Goal: Find specific page/section: Find specific page/section

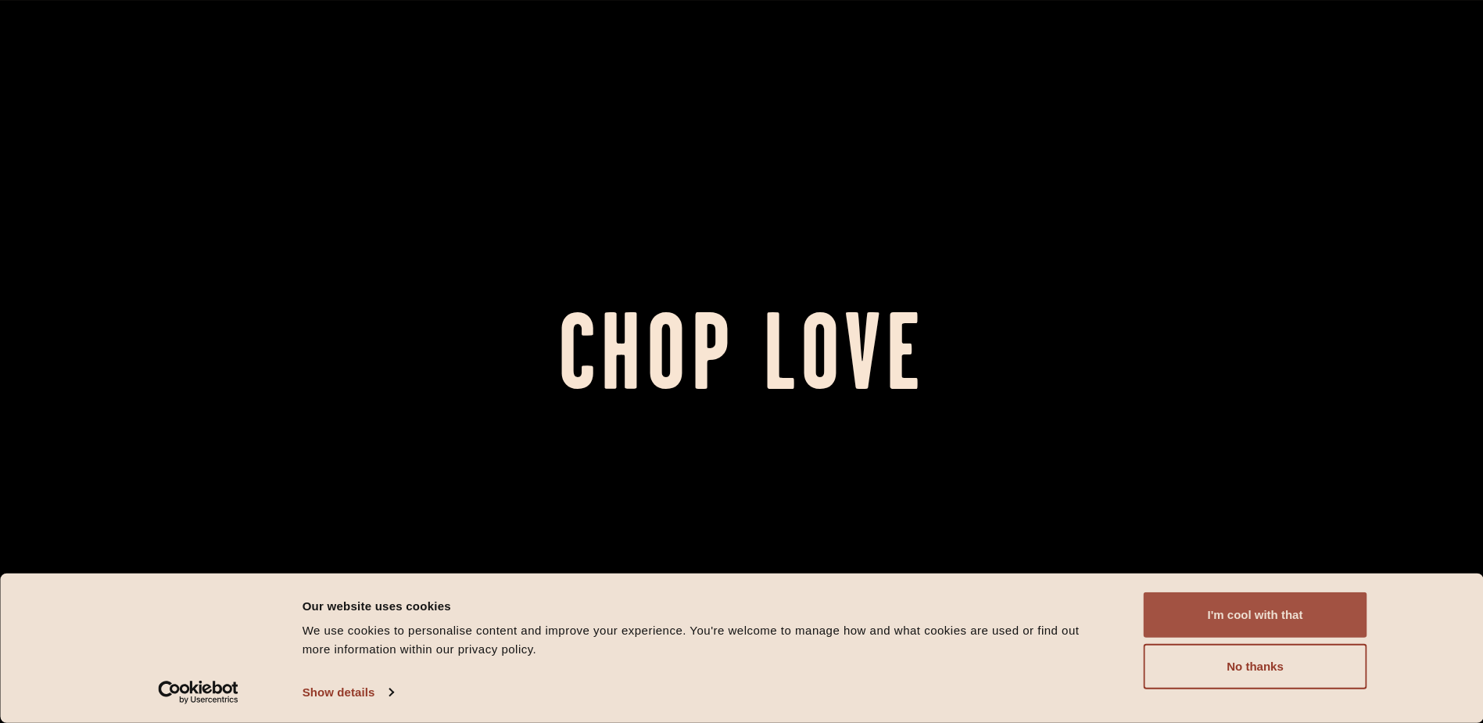
click at [1261, 615] on button "I'm cool with that" at bounding box center [1256, 614] width 224 height 45
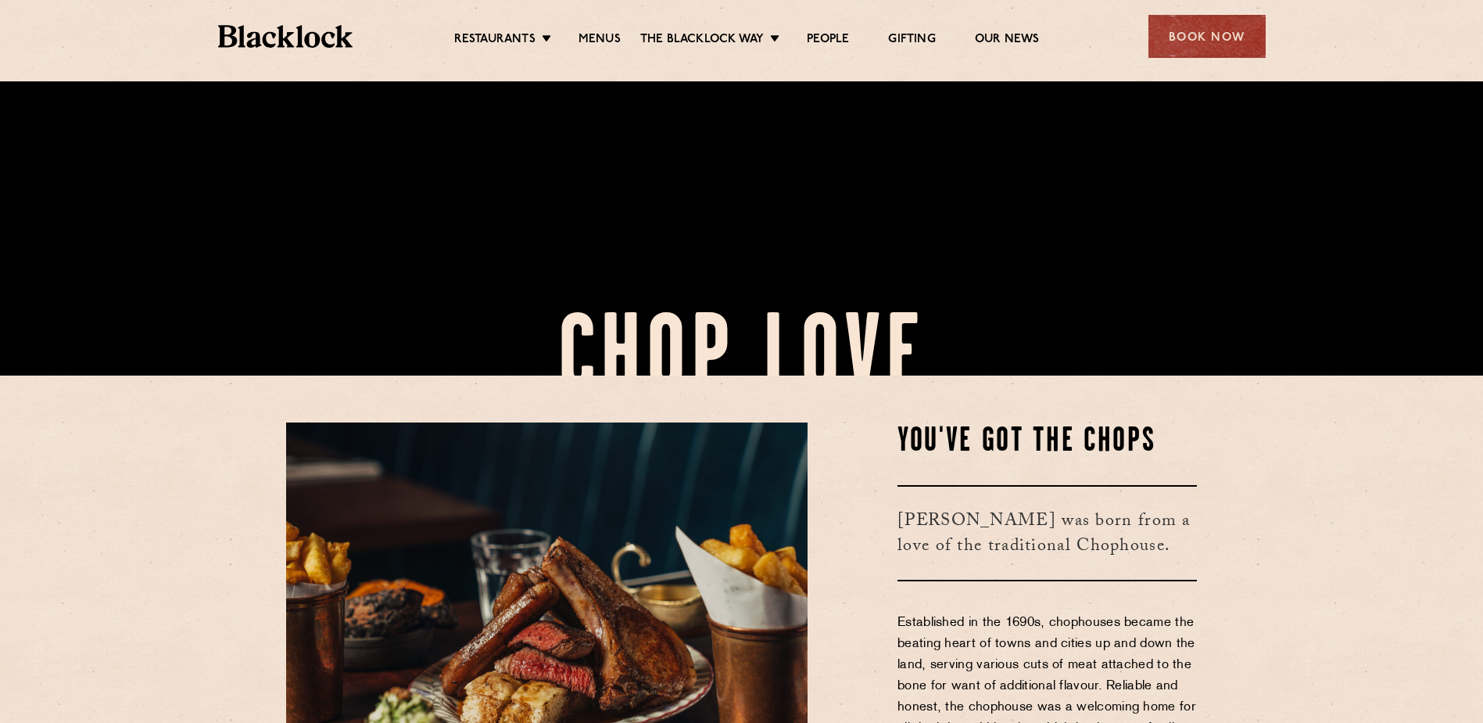
scroll to position [391, 0]
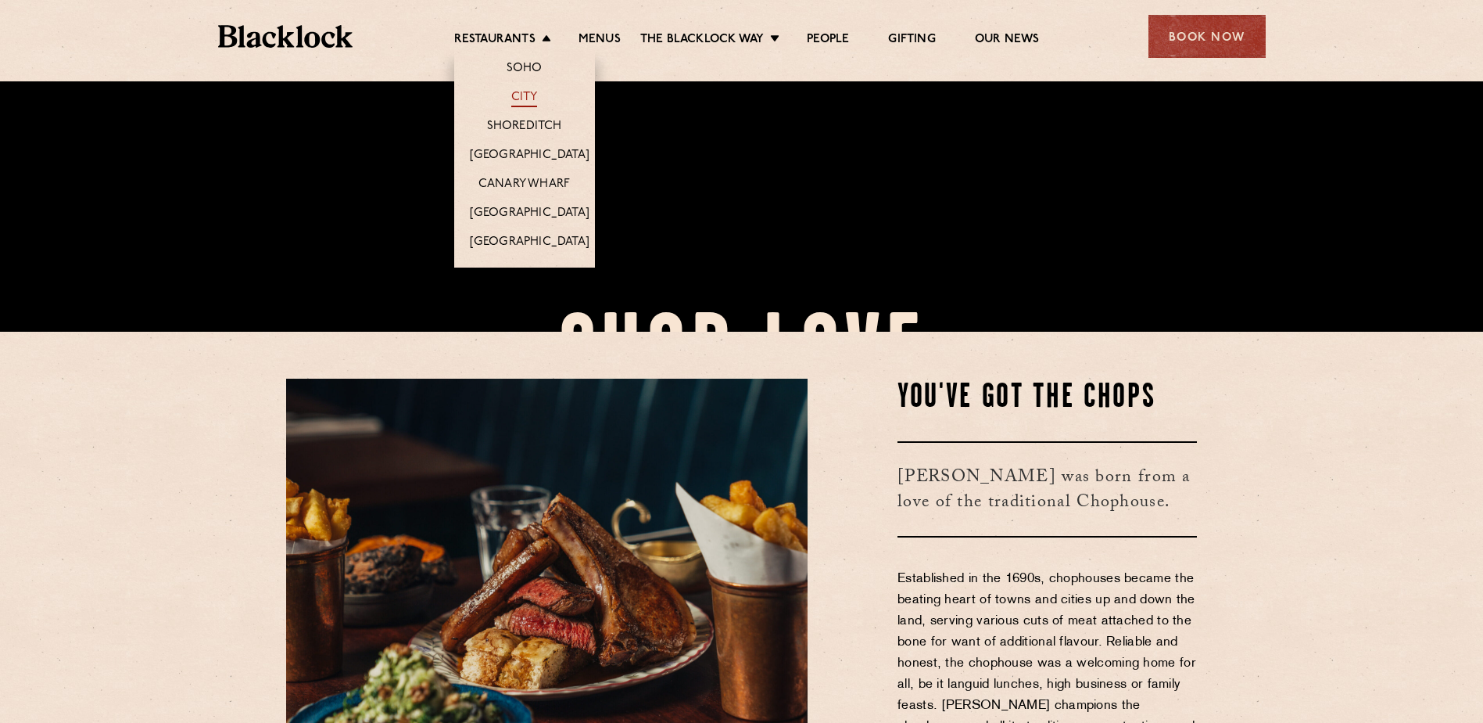
click at [534, 99] on link "City" at bounding box center [524, 98] width 27 height 17
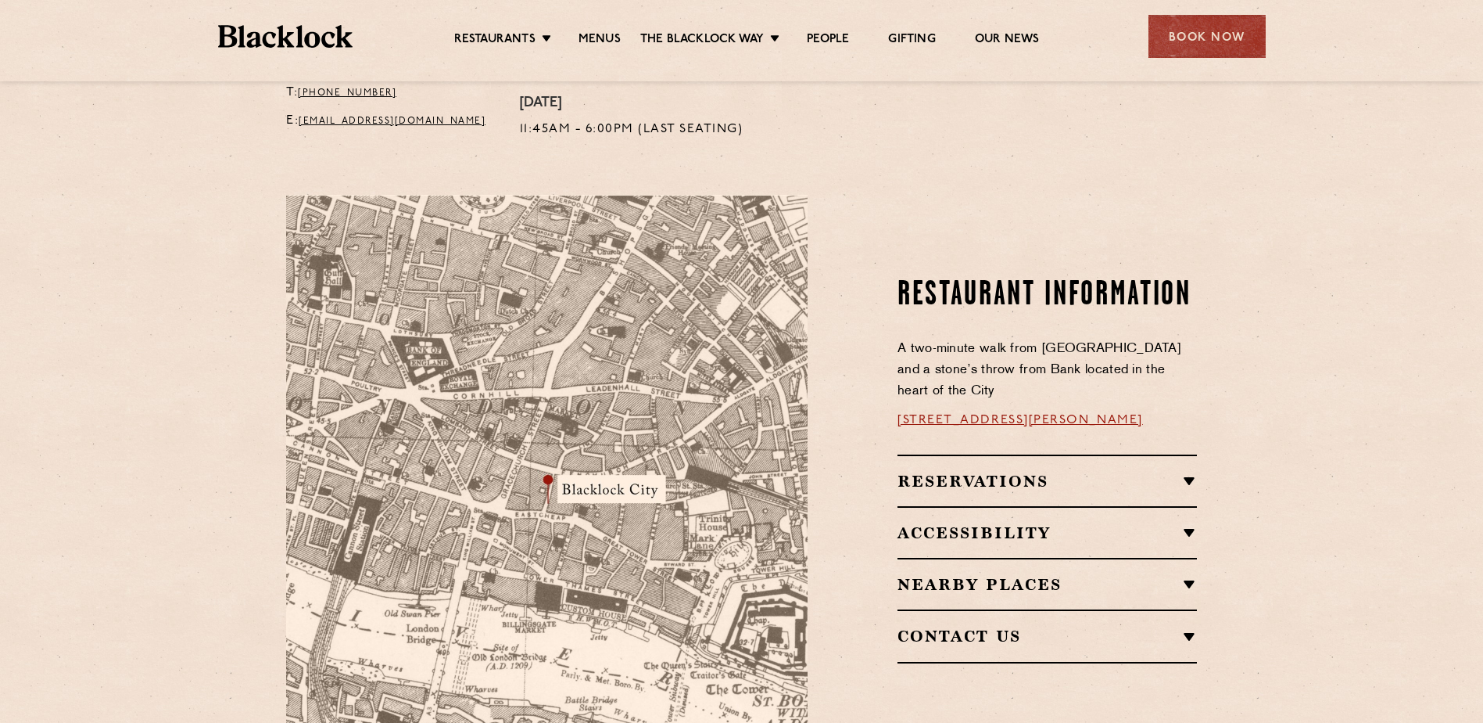
scroll to position [782, 0]
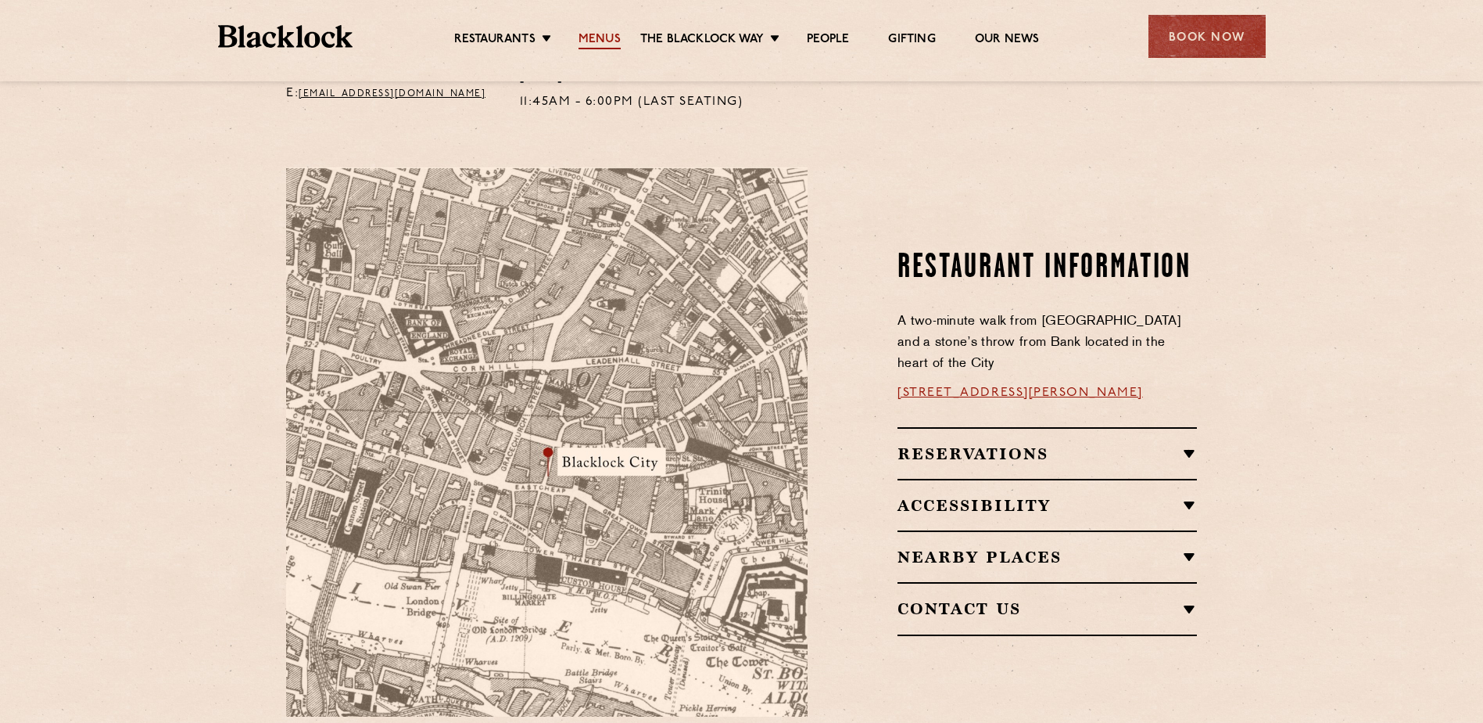
click at [610, 41] on link "Menus" at bounding box center [600, 40] width 42 height 17
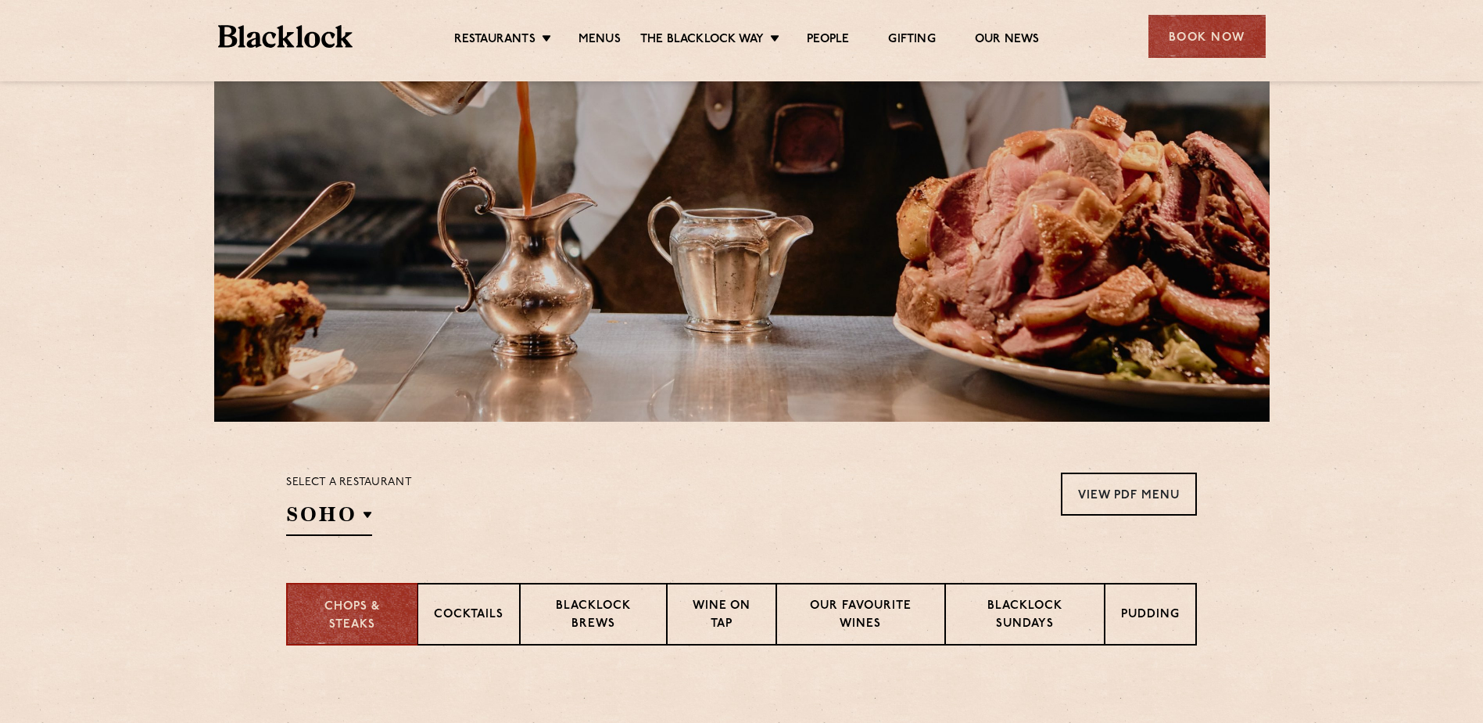
scroll to position [235, 0]
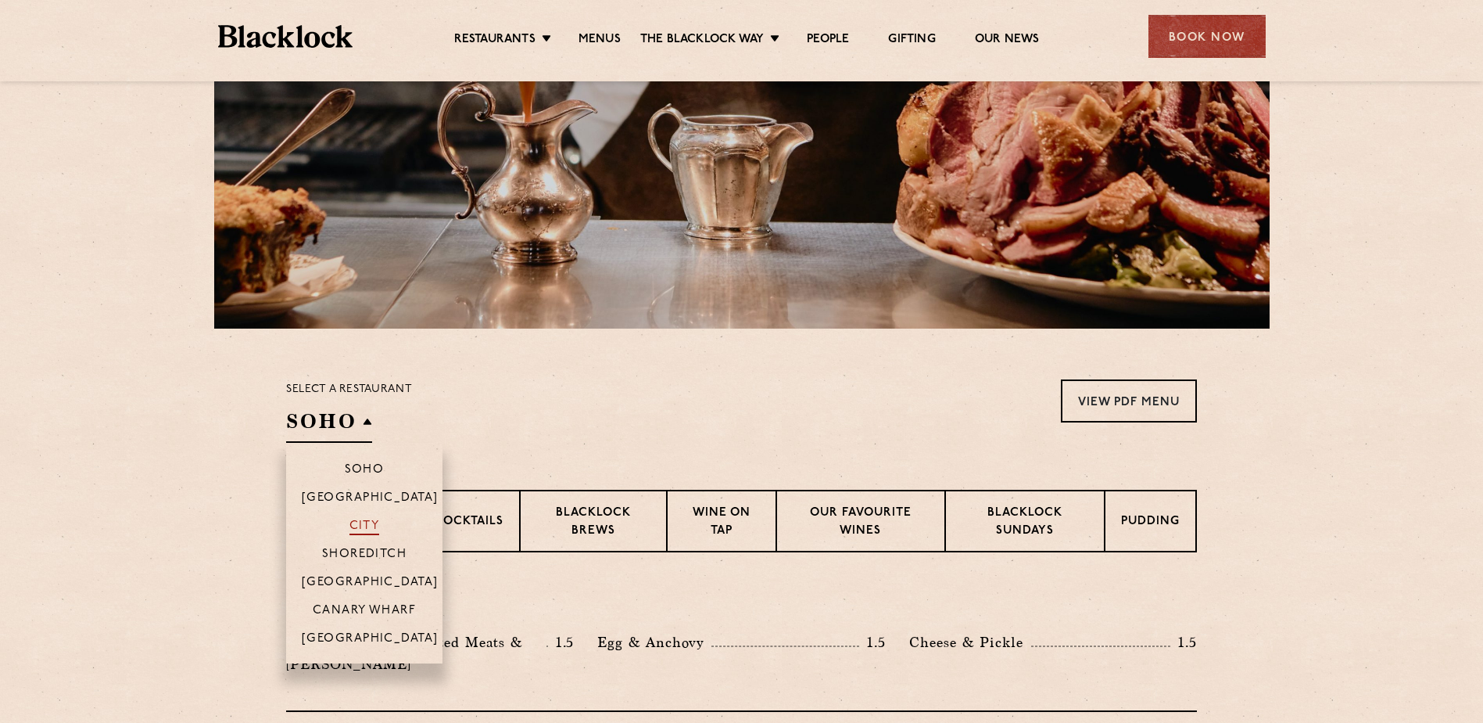
click at [375, 523] on p "City" at bounding box center [365, 527] width 30 height 16
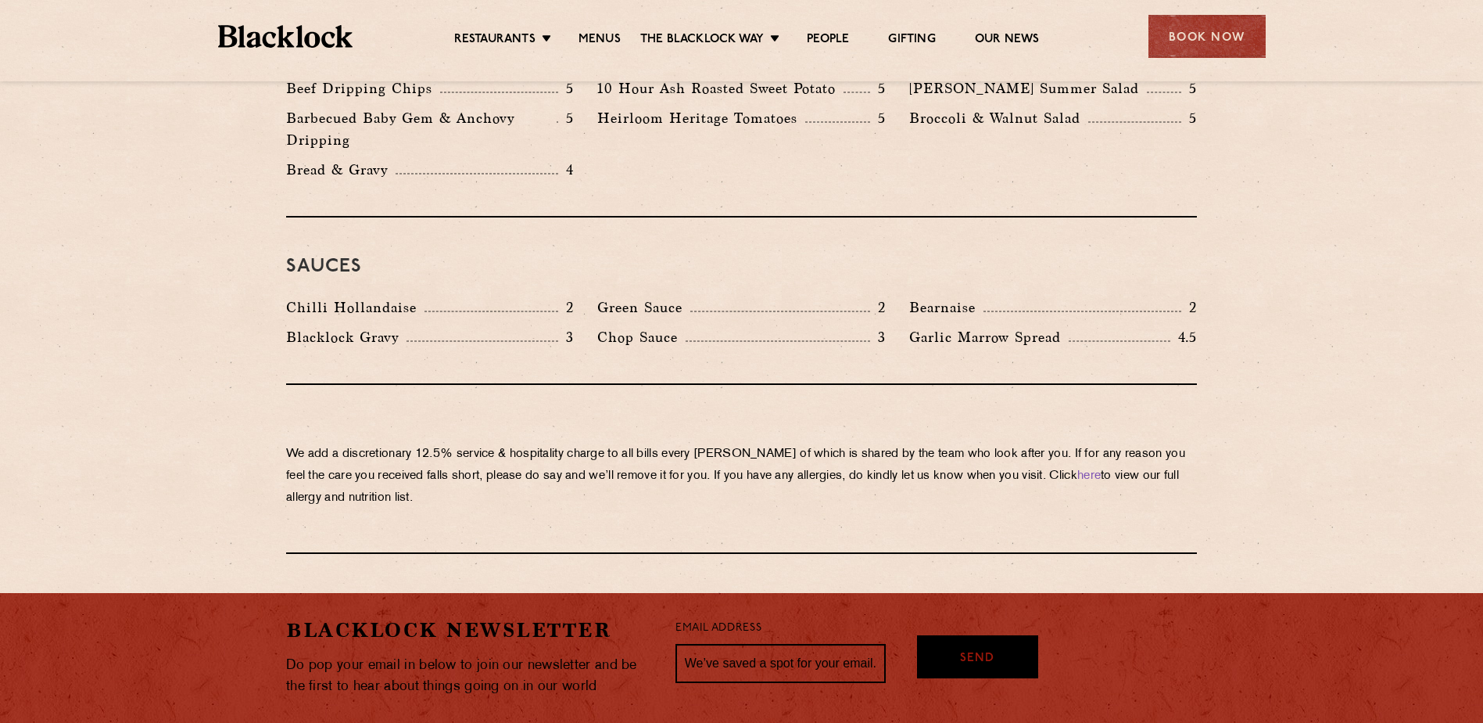
scroll to position [2659, 0]
